Goal: Submit feedback/report problem

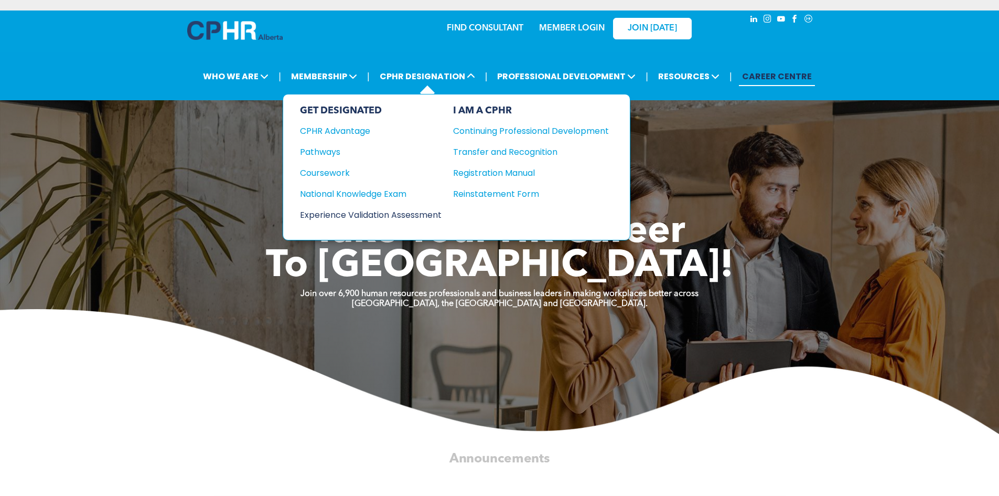
click at [395, 215] on div "Experience Validation Assessment" at bounding box center [363, 214] width 127 height 13
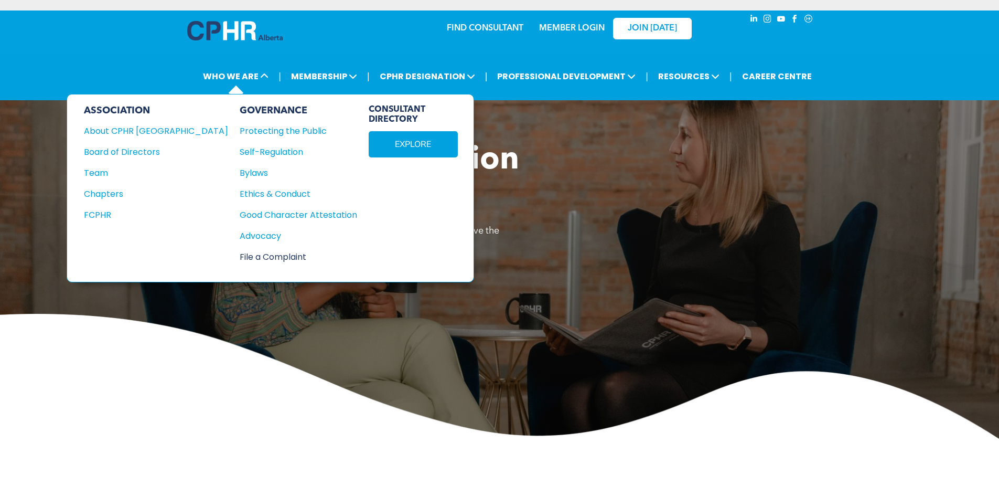
click at [240, 252] on div "File a Complaint" at bounding box center [293, 256] width 106 height 13
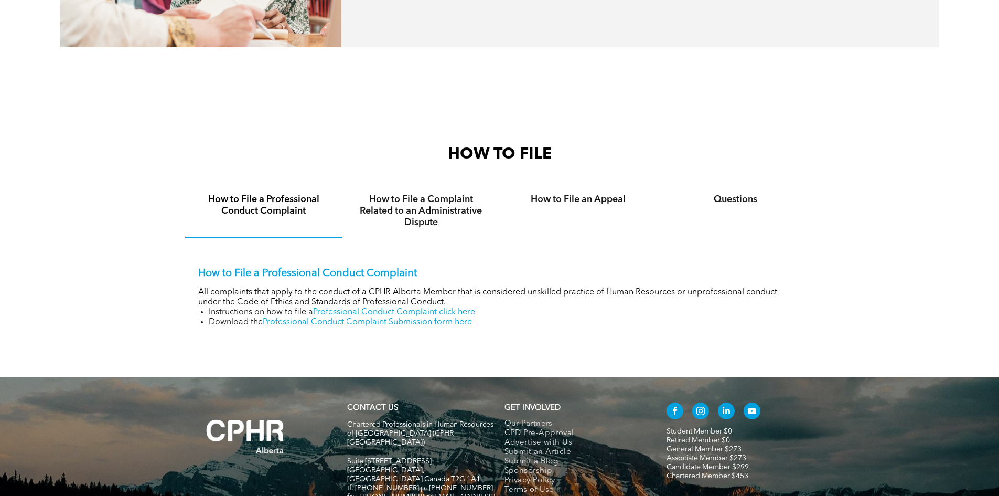
scroll to position [700, 0]
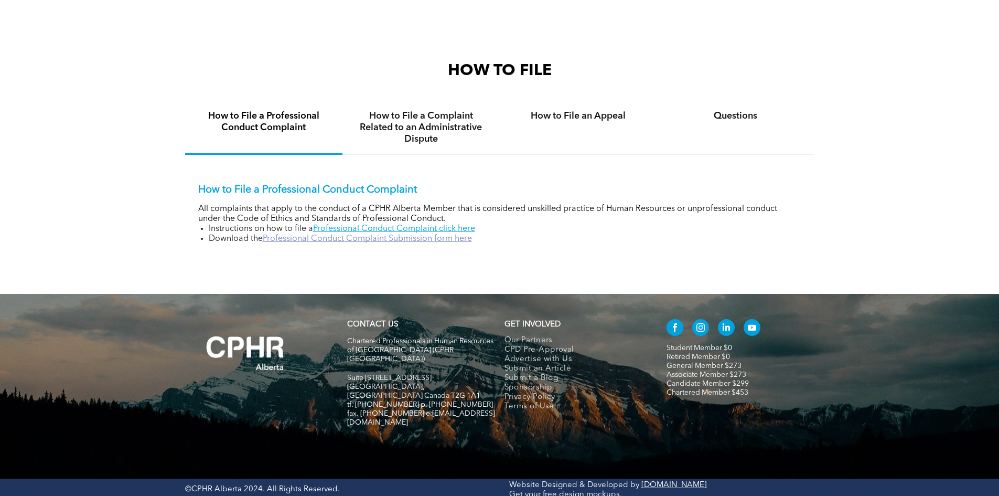
click at [355, 237] on link "Professional Conduct Complaint Submission form here" at bounding box center [367, 238] width 209 height 8
click at [458, 227] on link "Professional Conduct Complaint click here" at bounding box center [394, 228] width 162 height 8
